Goal: Transaction & Acquisition: Book appointment/travel/reservation

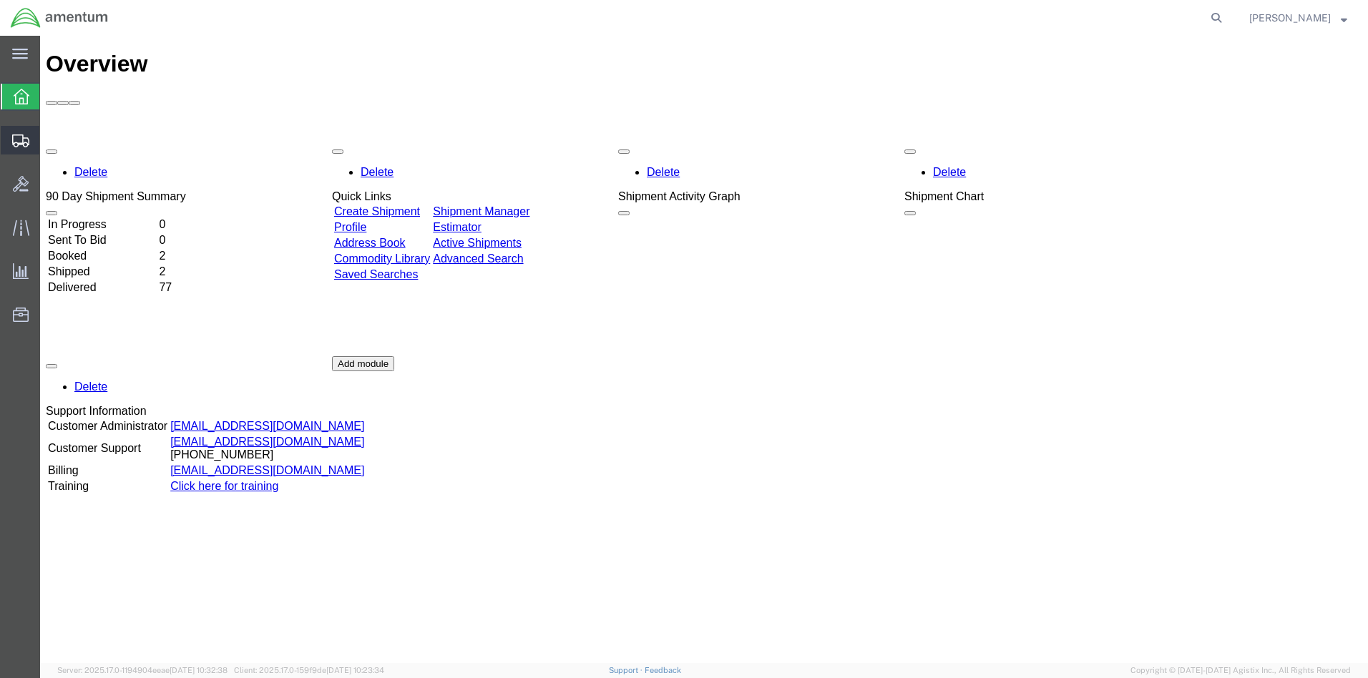
click at [23, 142] on icon at bounding box center [20, 141] width 17 height 13
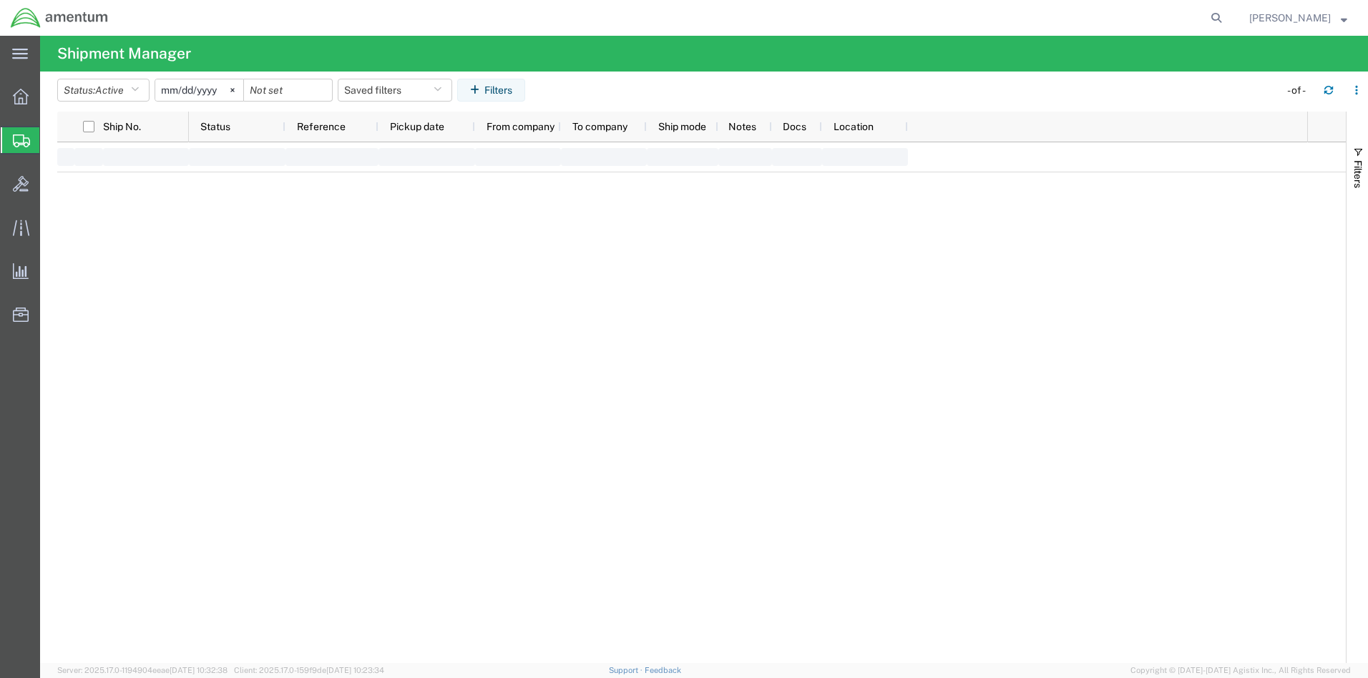
click at [0, 0] on span "Create Shipment" at bounding box center [0, 0] width 0 height 0
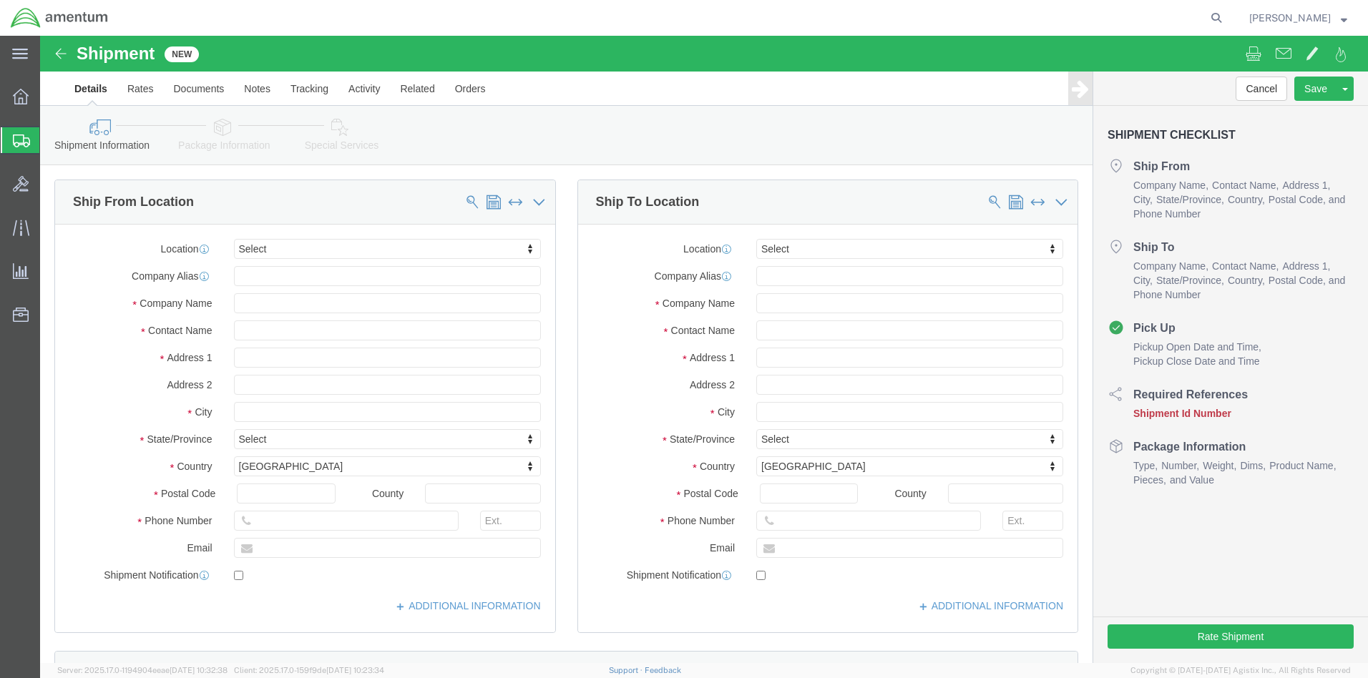
select select
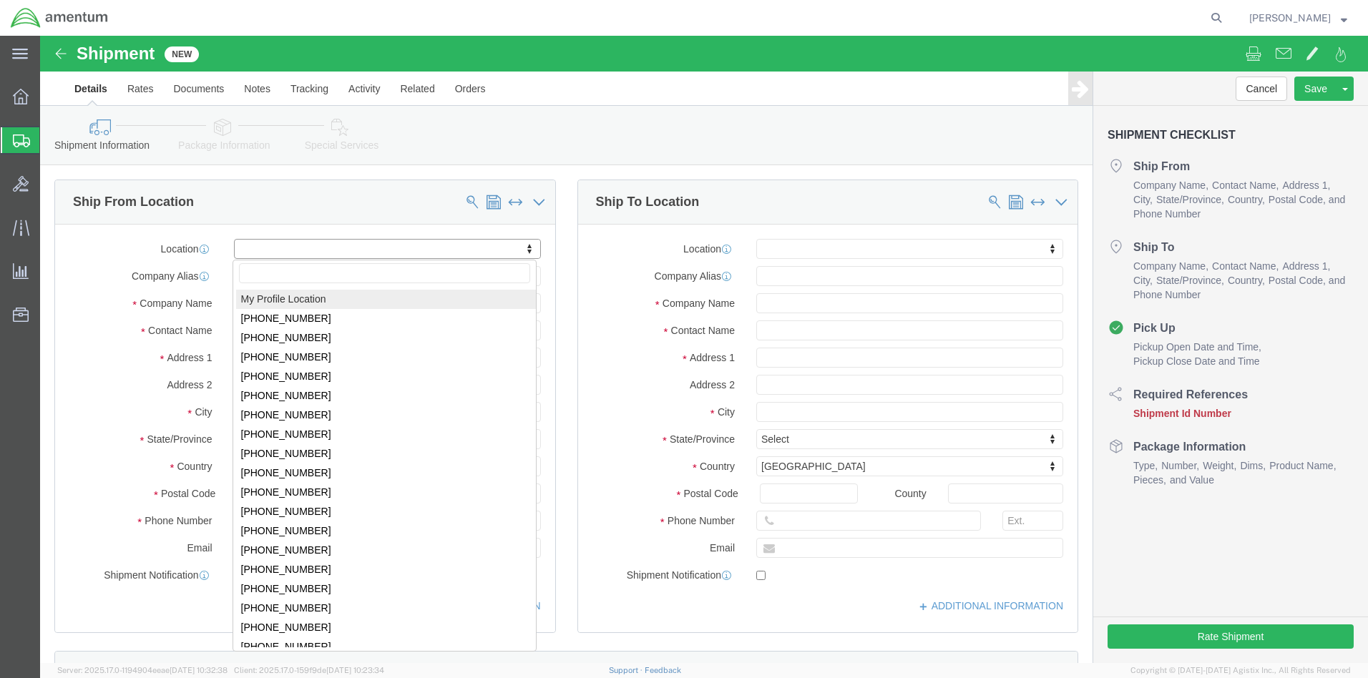
click body "Shipment New Details Rates Documents Notes Tracking Activity Related Orders Can…"
select select "MYPROFILE"
select select "FL"
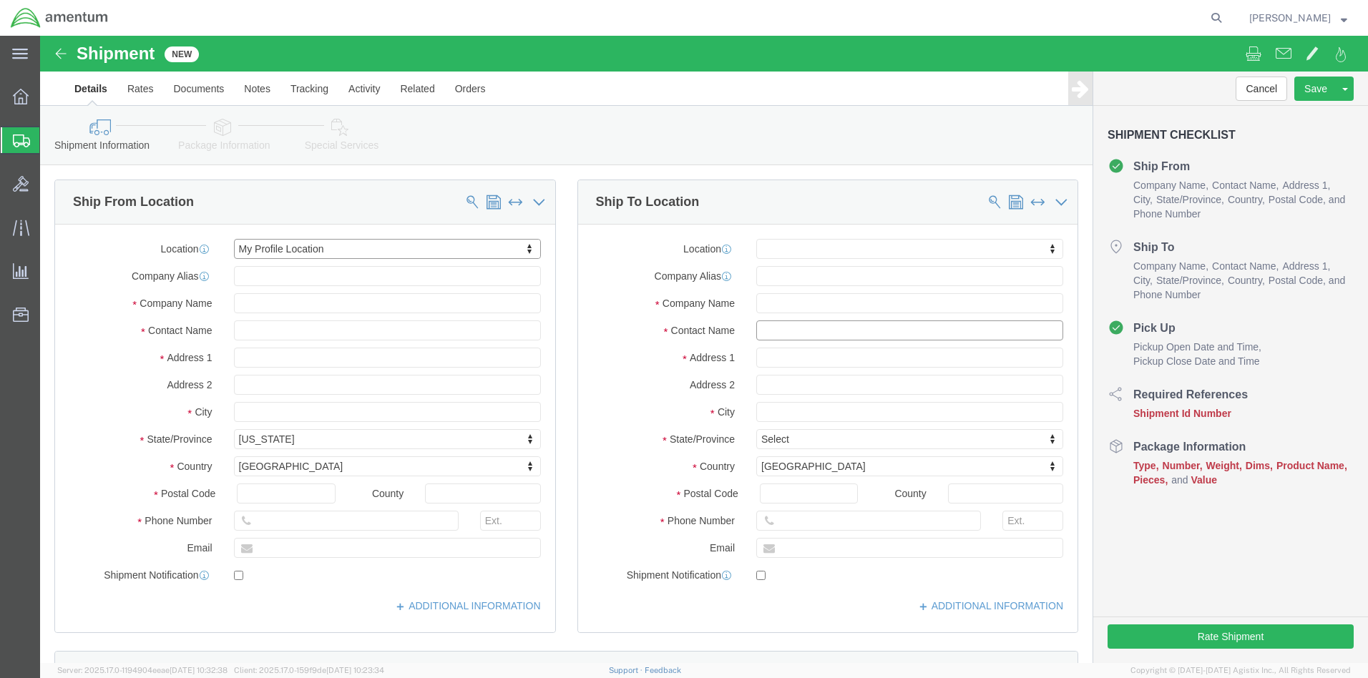
click input "text"
type input "Dan Ch"
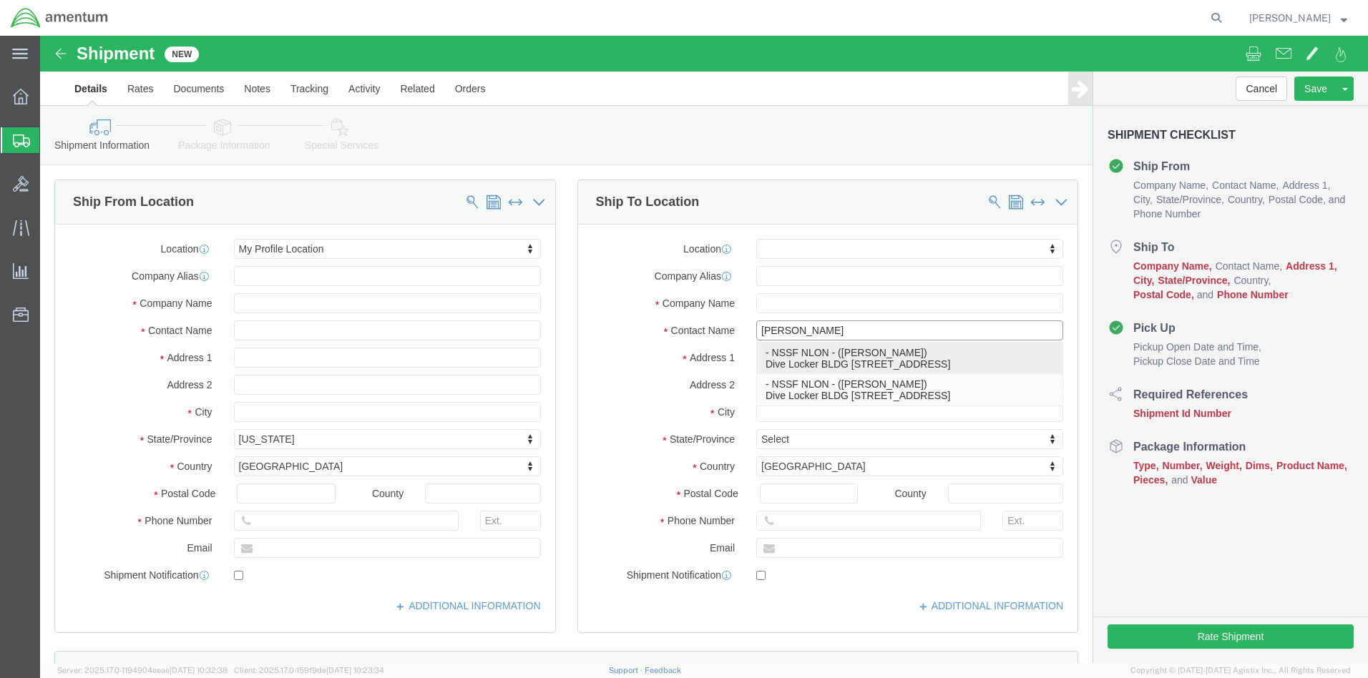
click p "- NSSF NLON - (Dan Cherwin) Dive Locker BLDG 614 Scamp Ave, Groton, CT, 06340, …"
select select "CT"
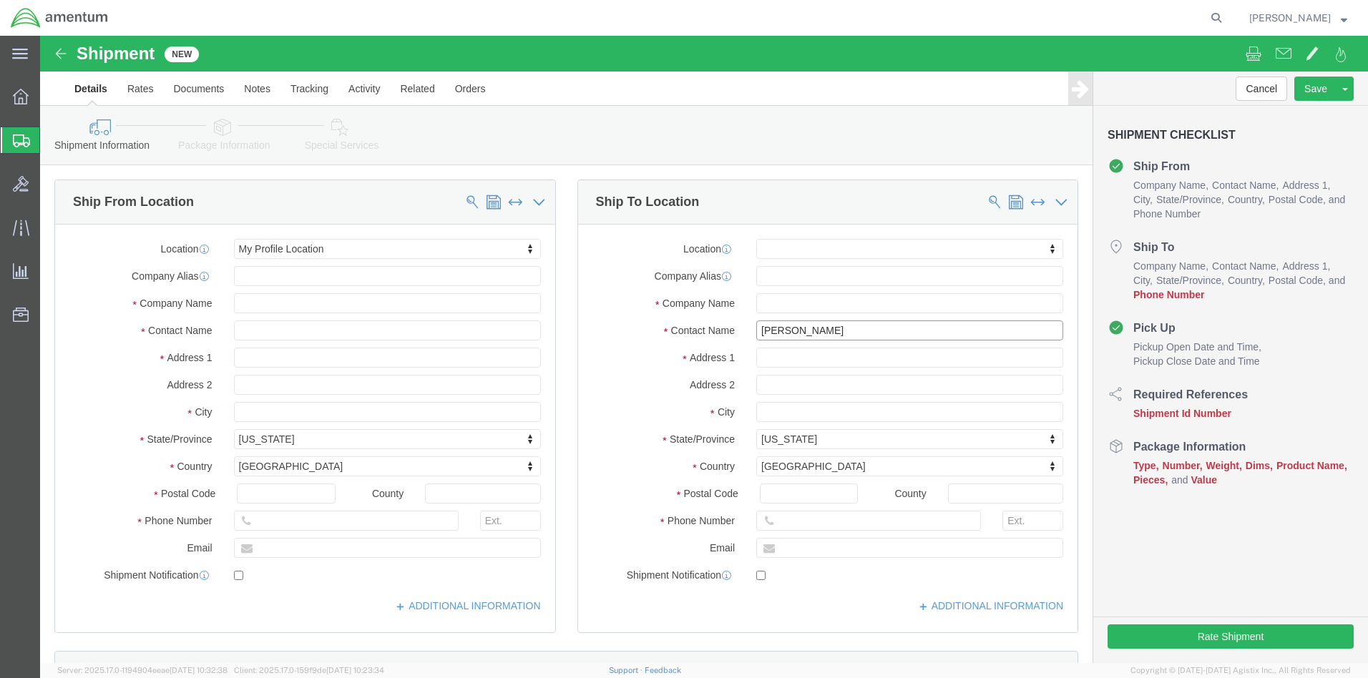
type input "Dan Cherwin"
click input "text"
type input "daniel.s.cherwin.ctr@us.navy.mil"
click input "text"
type input "(860) 694-1450"
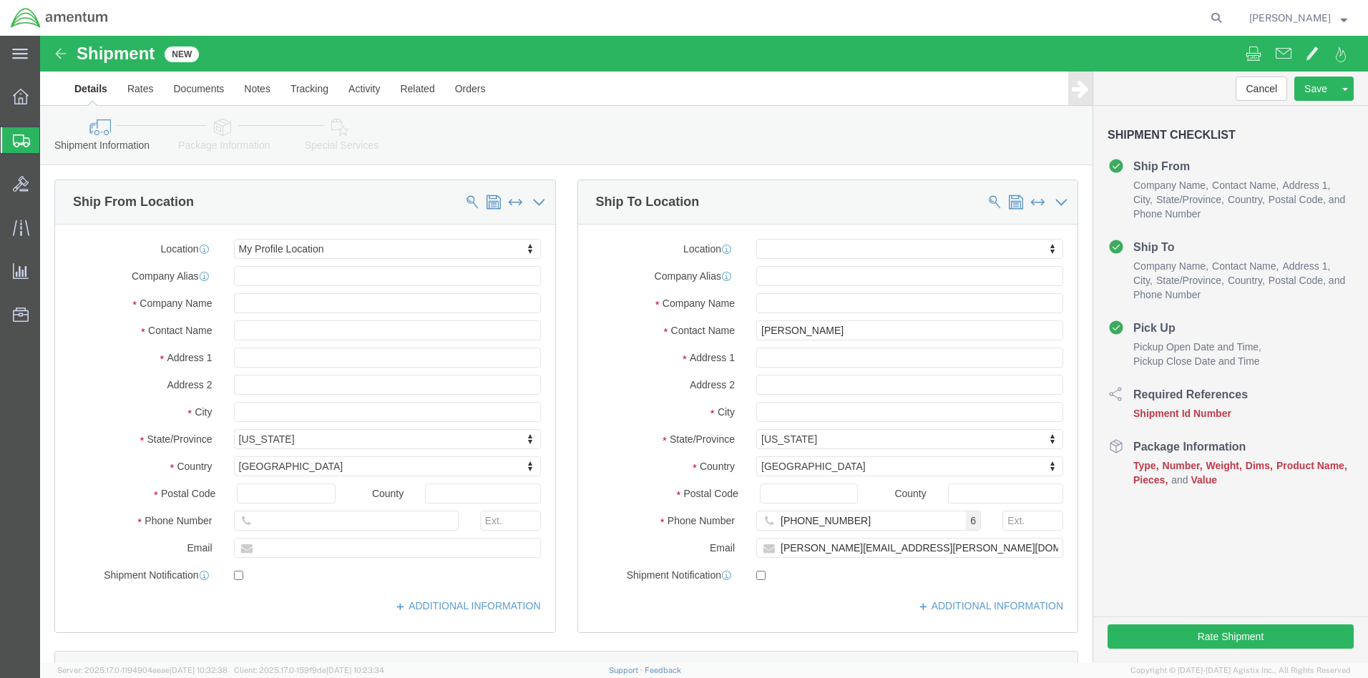
click div "Aug 20 2025 1:00 PM"
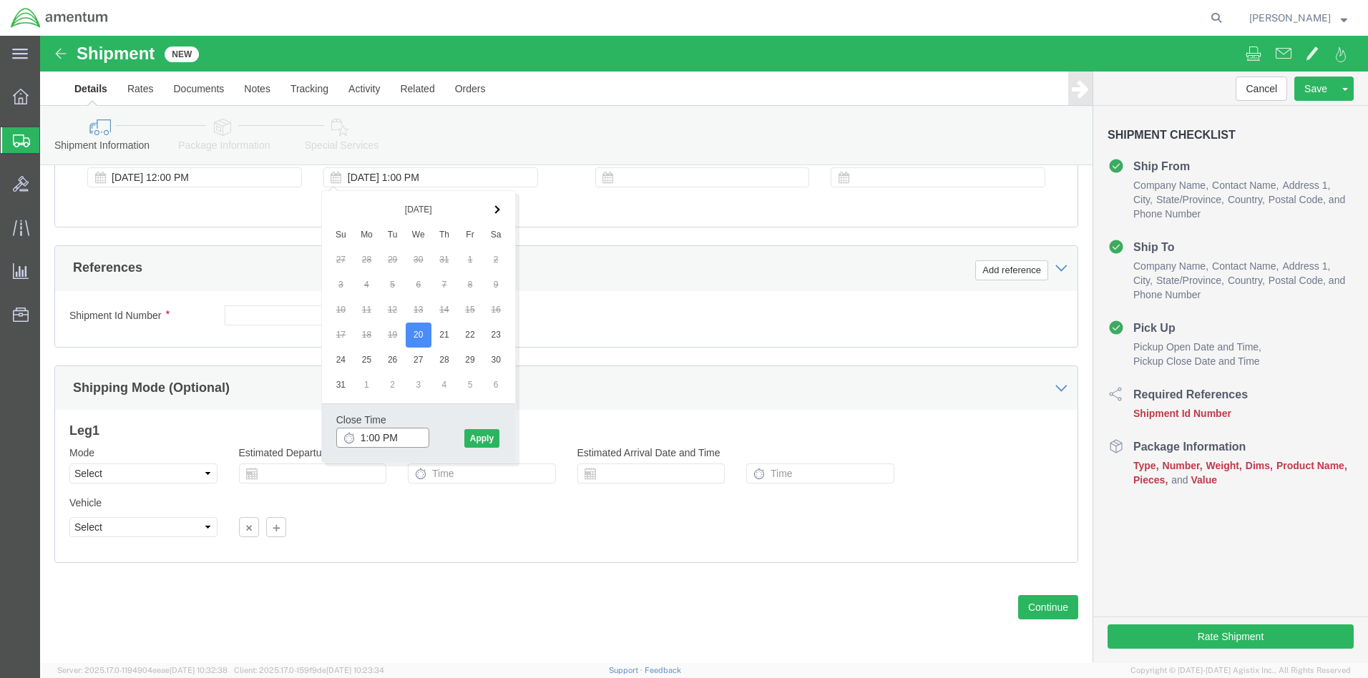
type input "4:00 PM"
click button "Apply"
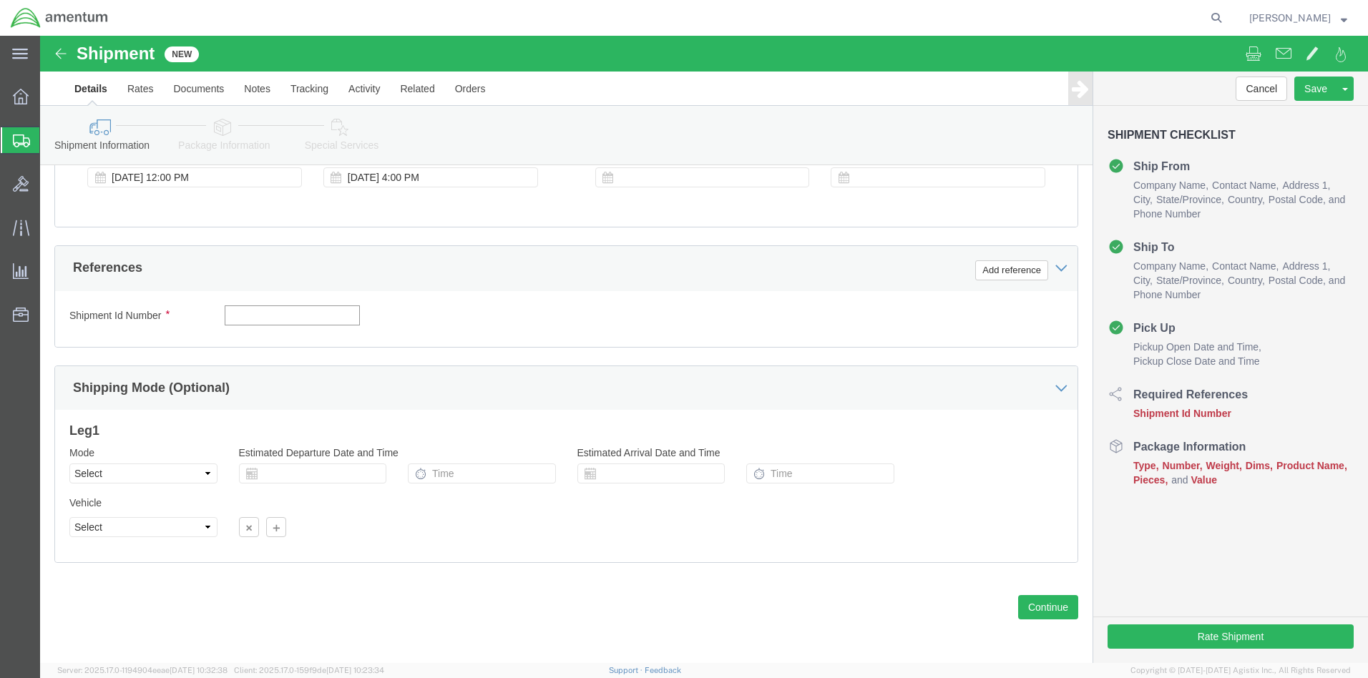
click input "text"
type input "001"
click button "Add reference"
select select "DEPT"
click input "text"
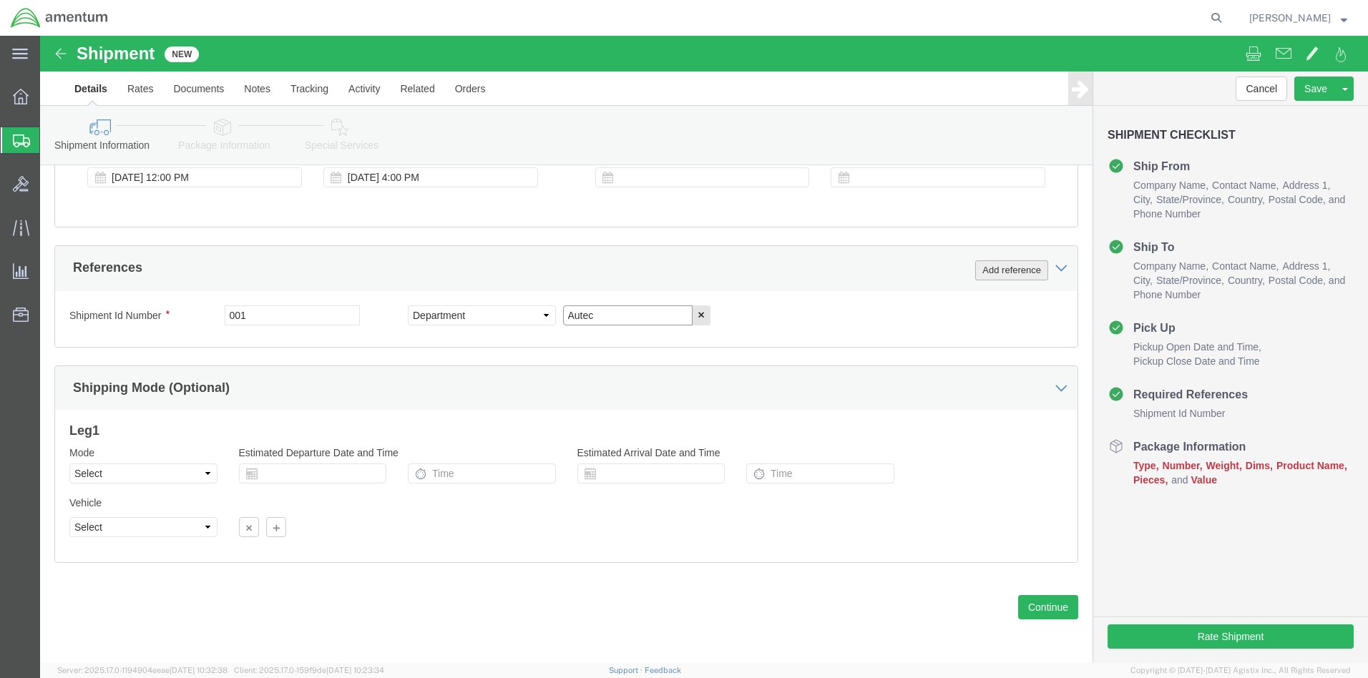
type input "Autec"
click button "Add reference"
select select "PROJNUM"
click input "text"
click div "Ship From Location Location My Profile Location My Profile Location 1002-4122-6…"
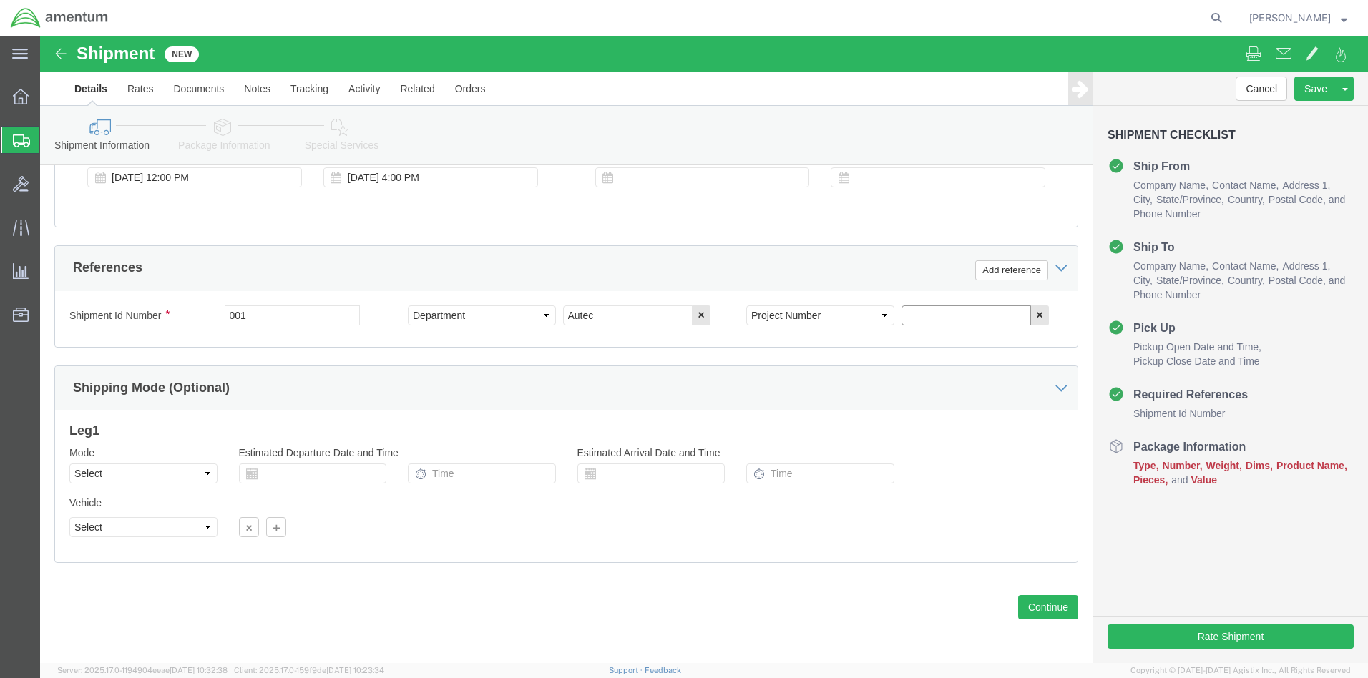
click input "text"
paste input "4732.C0.01QJ.14090400.835E0080"
type input "4732.C0.01QJ.14090400.835E0080"
click button "Continue"
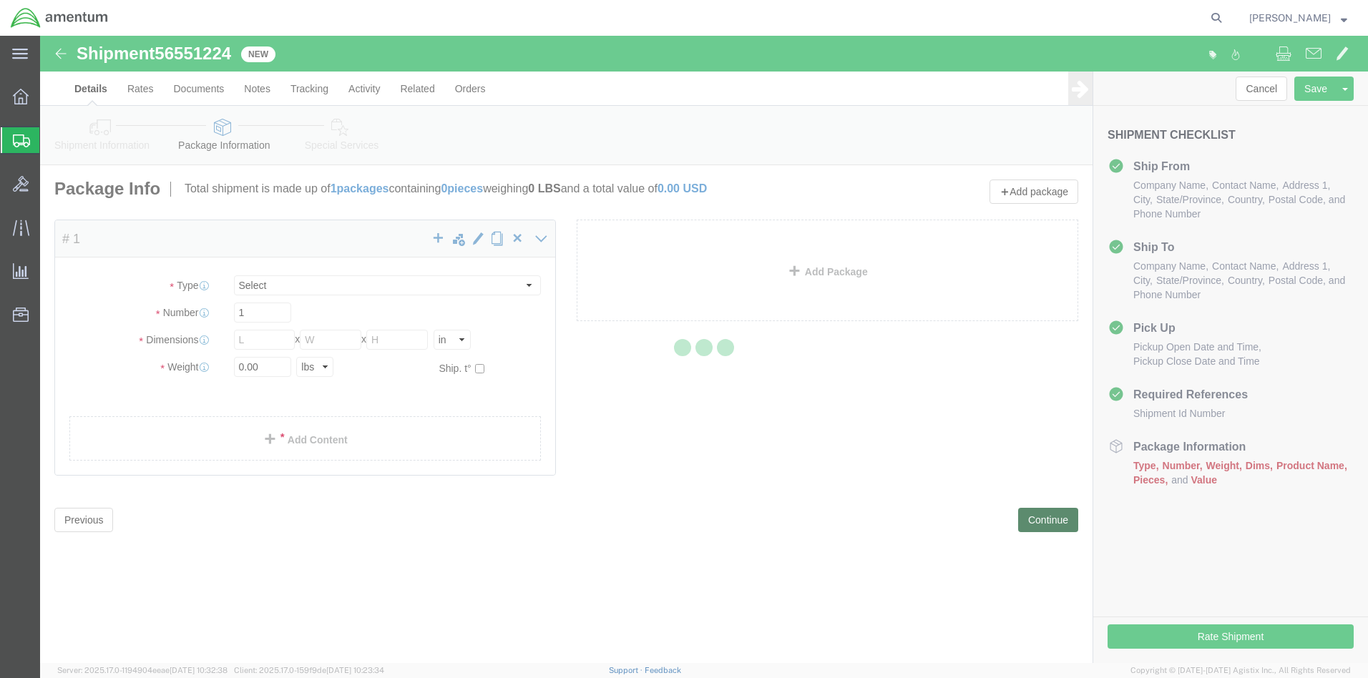
select select "CBOX"
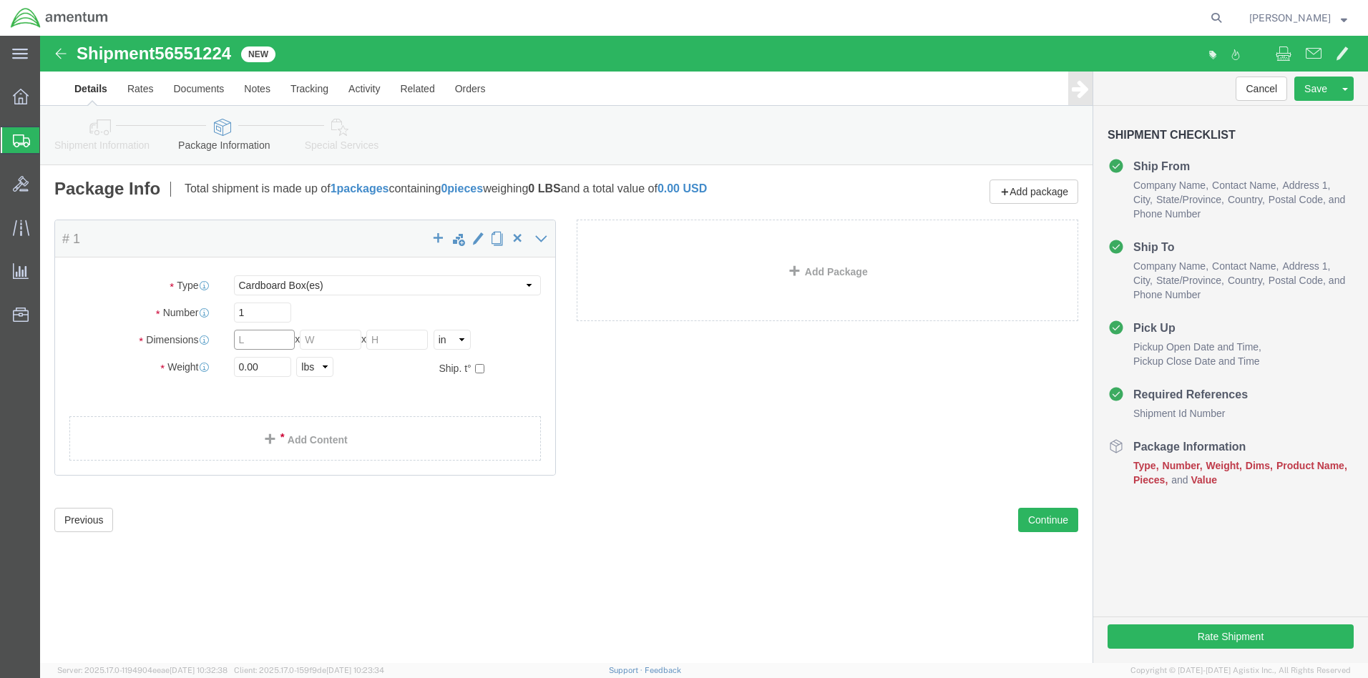
click input "text"
type input "14"
type input "10"
type input "6"
drag, startPoint x: 238, startPoint y: 330, endPoint x: 180, endPoint y: 332, distance: 58.0
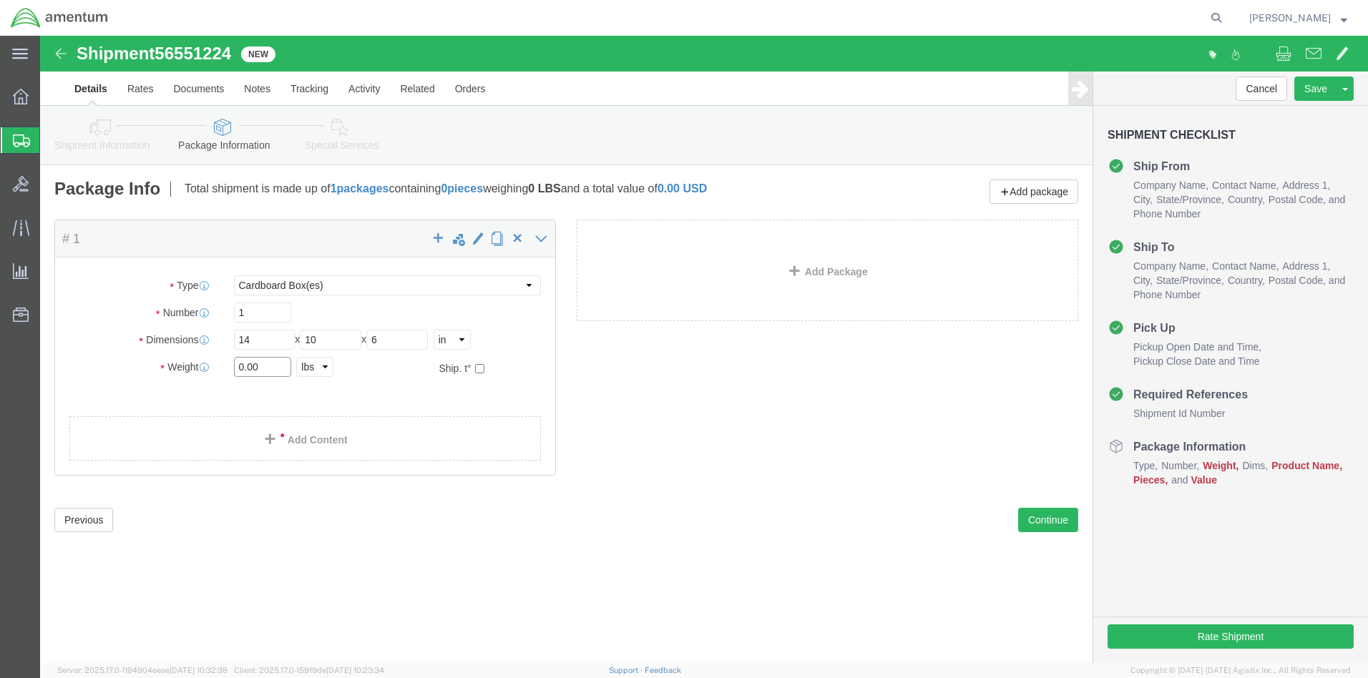
click div "Weight 0.00 Select kgs lbs Ship. t°"
type input "4.0"
click link "Add Content"
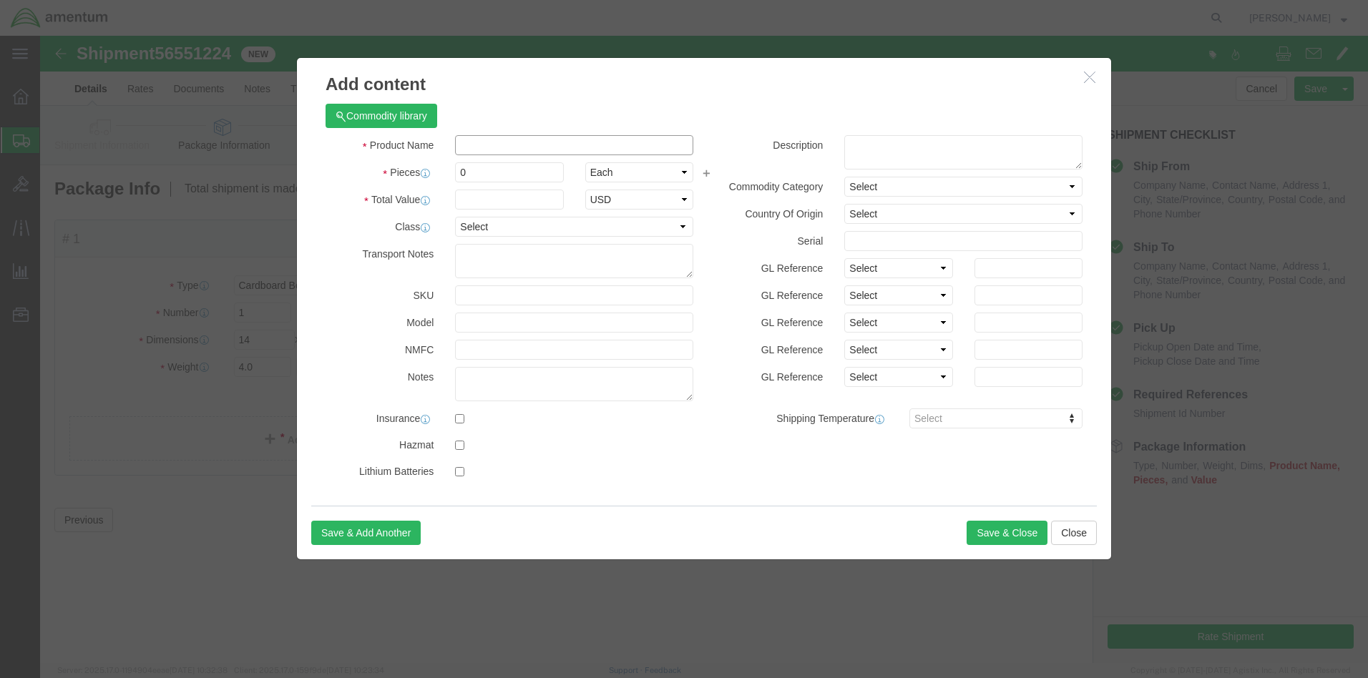
click input "text"
type input "S"
type input "1 pair steel toe shoes"
drag, startPoint x: 444, startPoint y: 137, endPoint x: 398, endPoint y: 141, distance: 45.9
click div "Pieces 0 Select Bag Barrels 100Board Feet Bottle Box Blister Pack Carats Can Ca…"
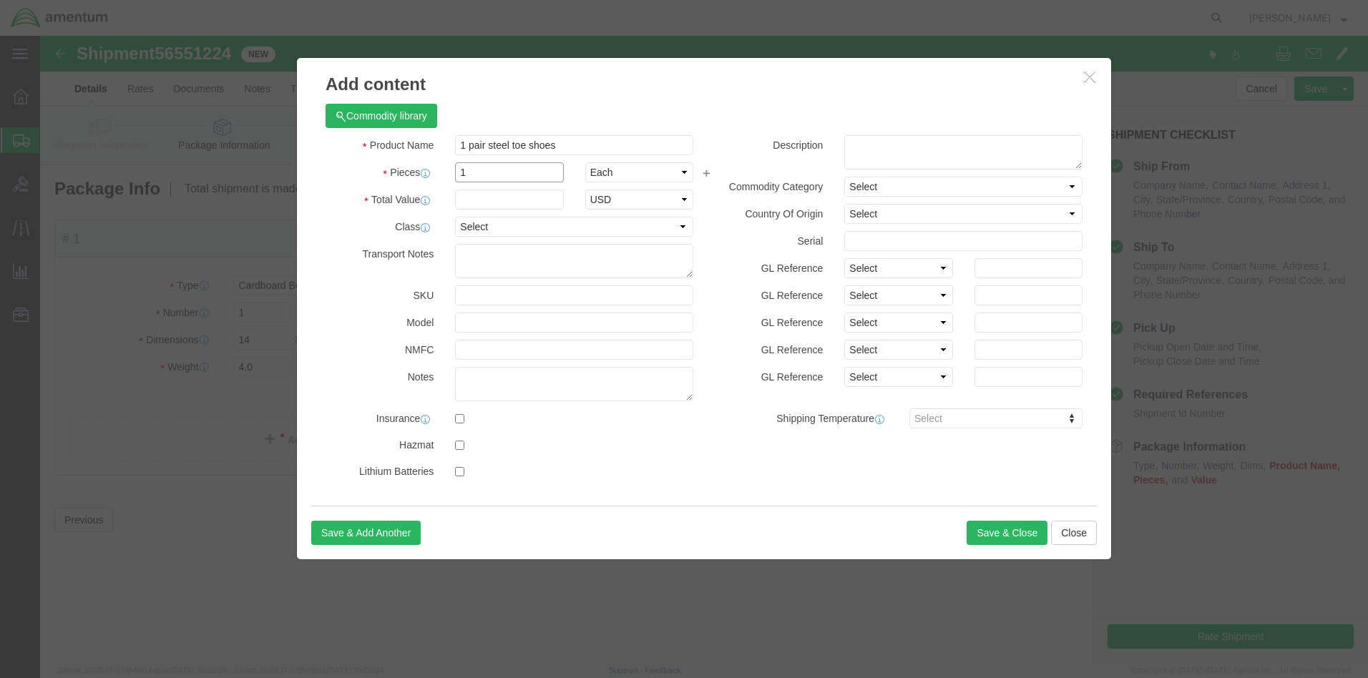
type input "1"
click input "text"
type input "150.00"
click button "Save & Close"
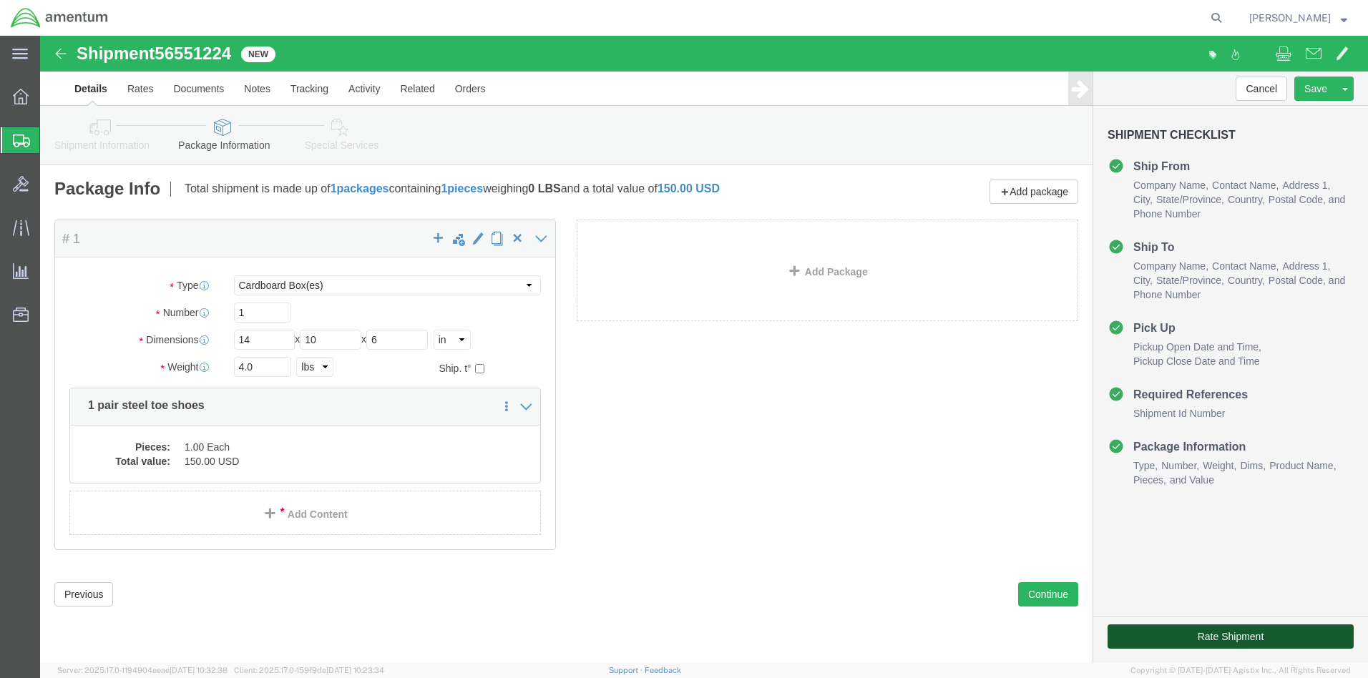
click button "Rate Shipment"
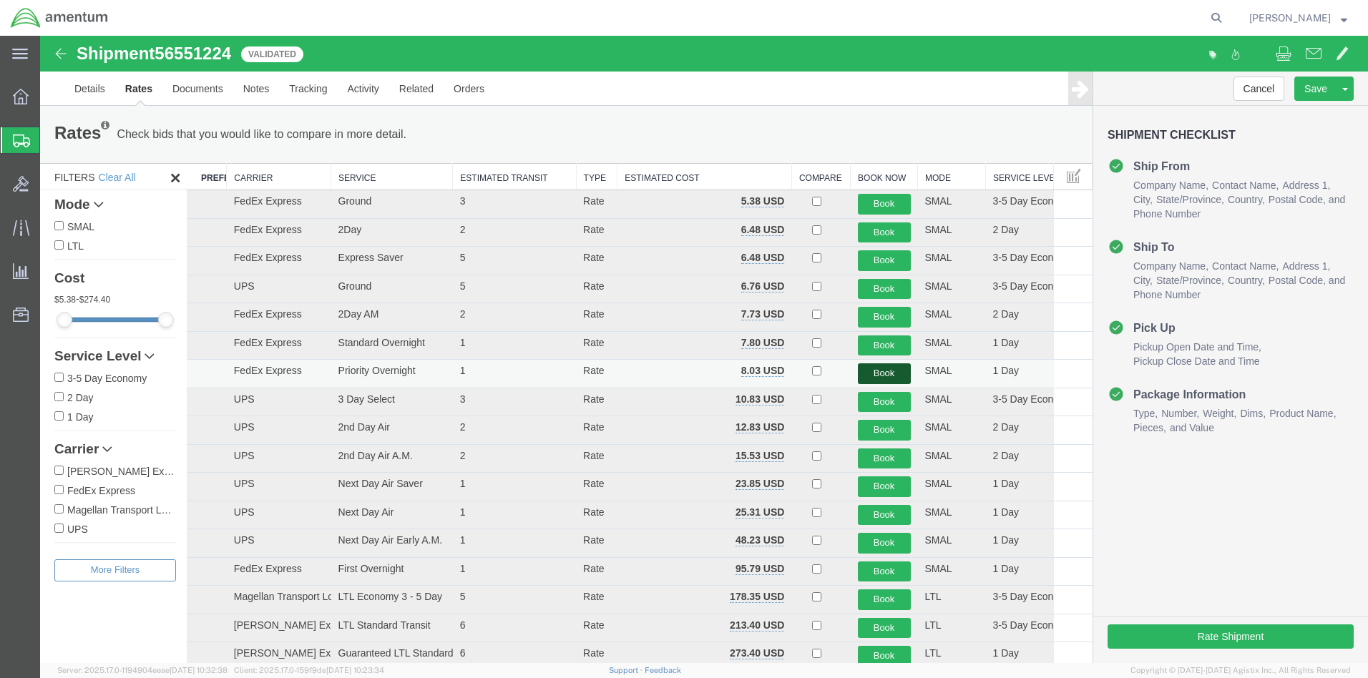
click at [876, 373] on button "Book" at bounding box center [884, 374] width 53 height 21
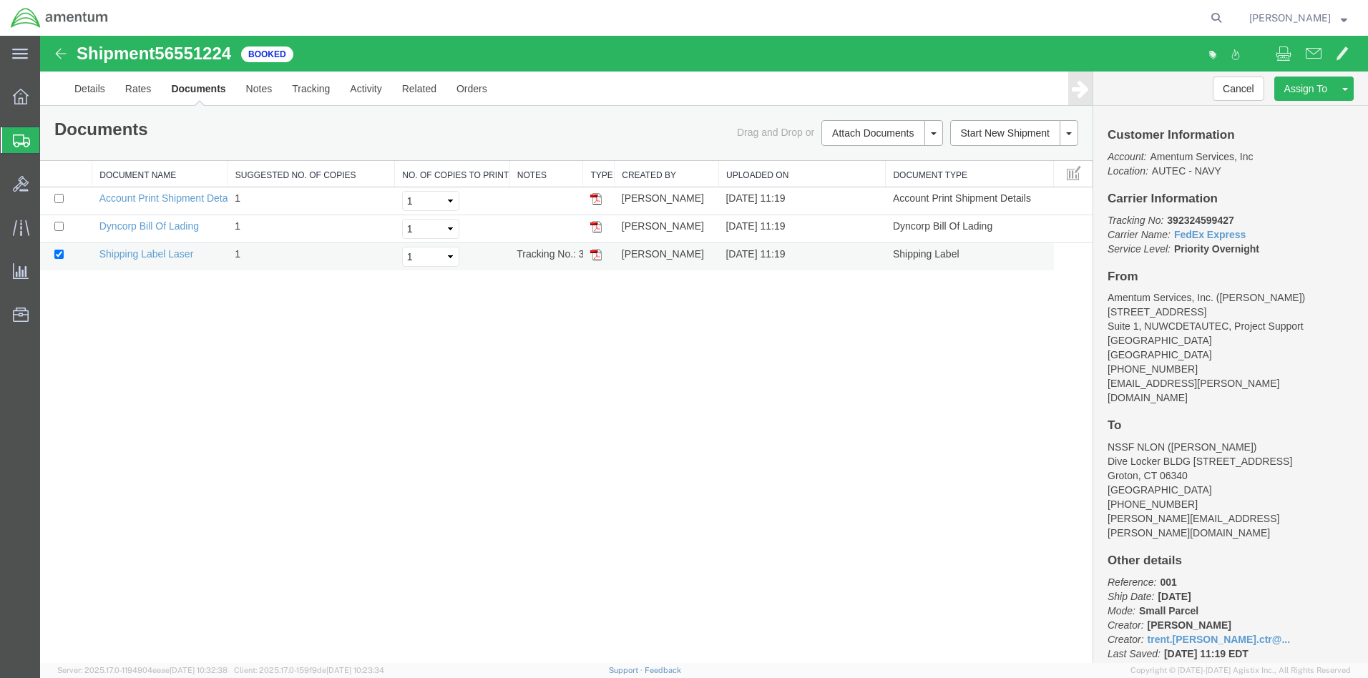
click at [600, 258] on img at bounding box center [595, 254] width 11 height 11
click at [1344, 19] on strong "button" at bounding box center [1344, 17] width 6 height 5
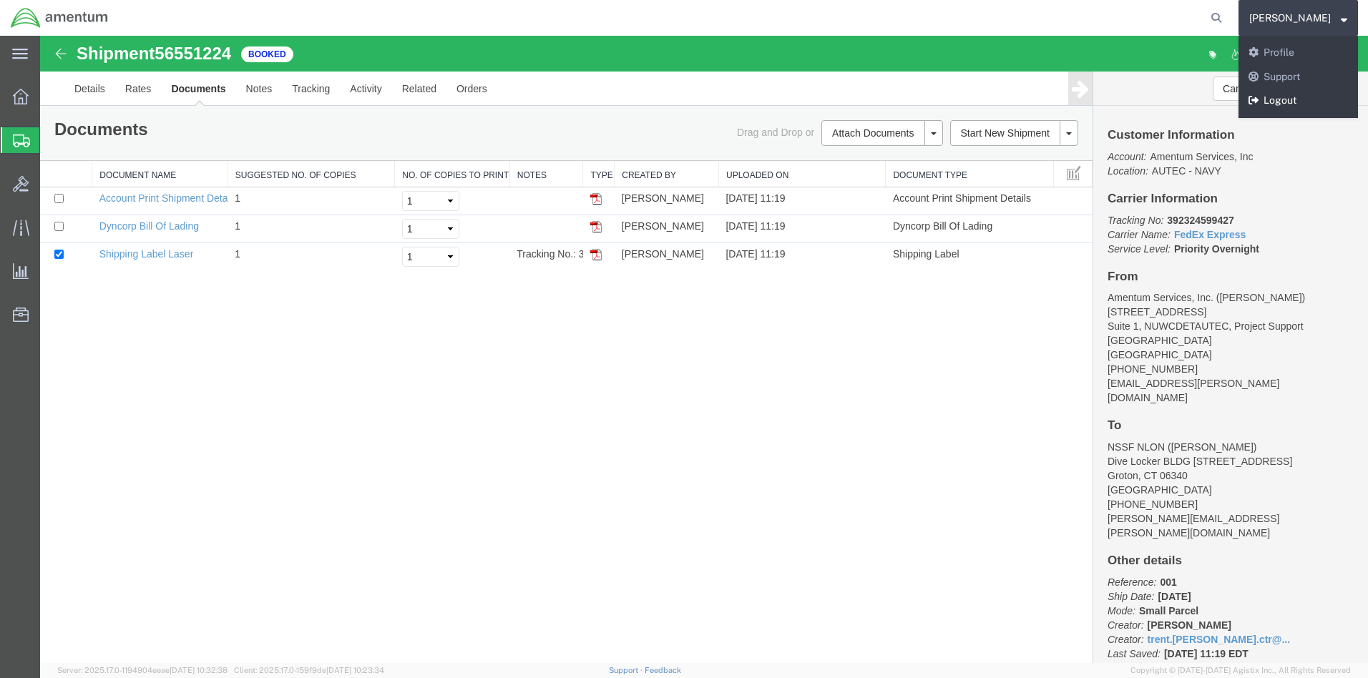
click at [1300, 99] on link "Logout" at bounding box center [1299, 101] width 120 height 24
